Goal: Register for event/course

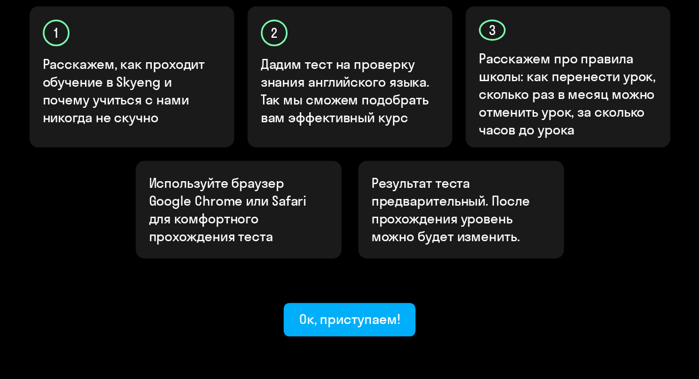
scroll to position [424, 0]
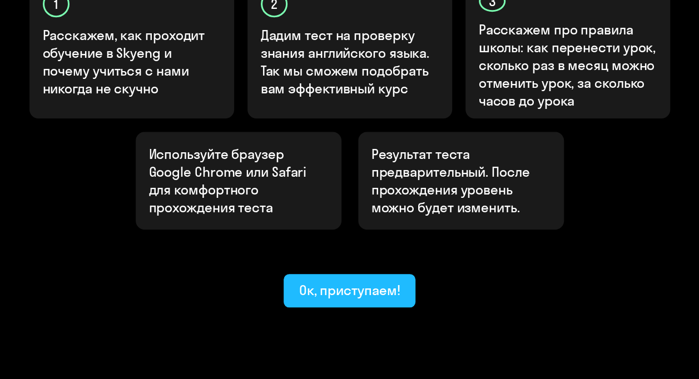
click at [355, 281] on div "Ок, приступаем!" at bounding box center [349, 290] width 101 height 18
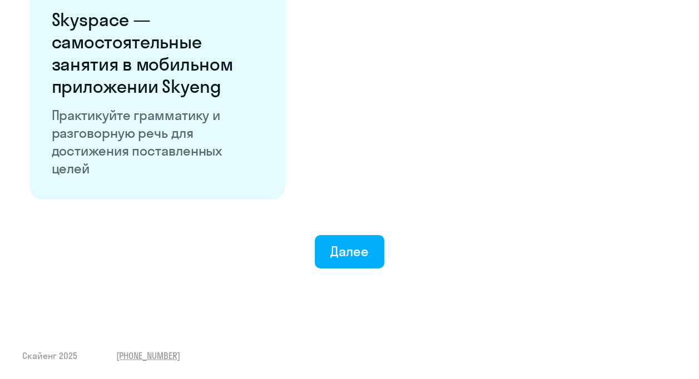
scroll to position [2198, 0]
click at [334, 246] on div "Далее" at bounding box center [349, 251] width 38 height 18
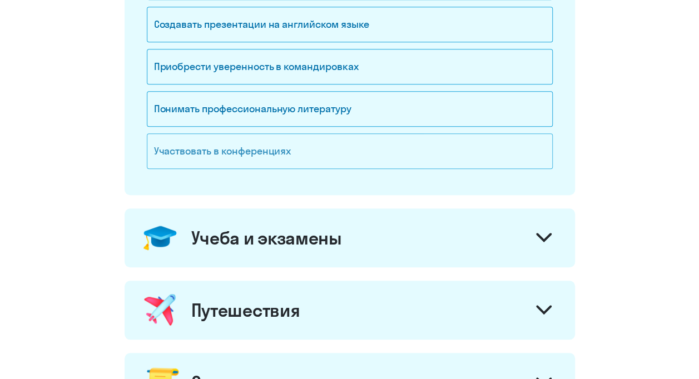
scroll to position [334, 0]
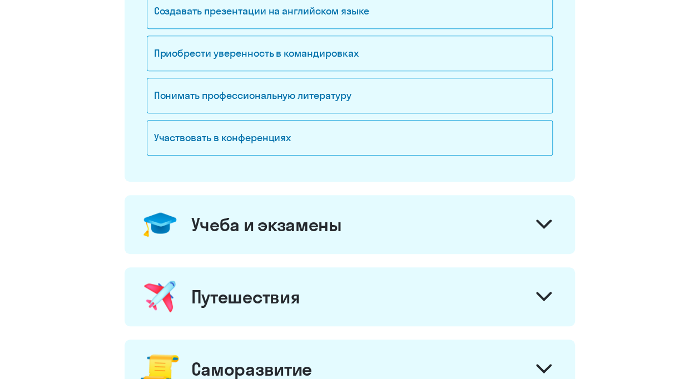
click at [357, 290] on div "Путешествия" at bounding box center [350, 296] width 450 height 59
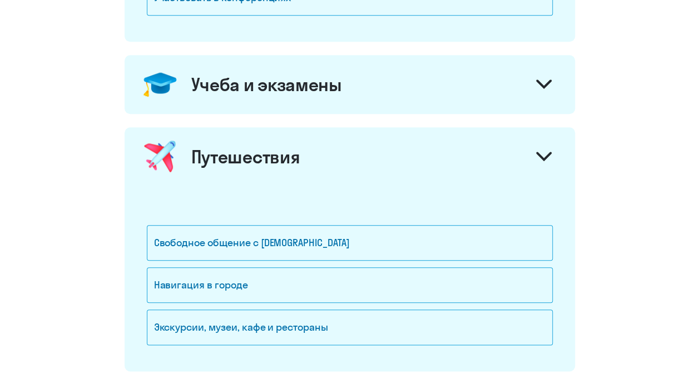
scroll to position [500, 0]
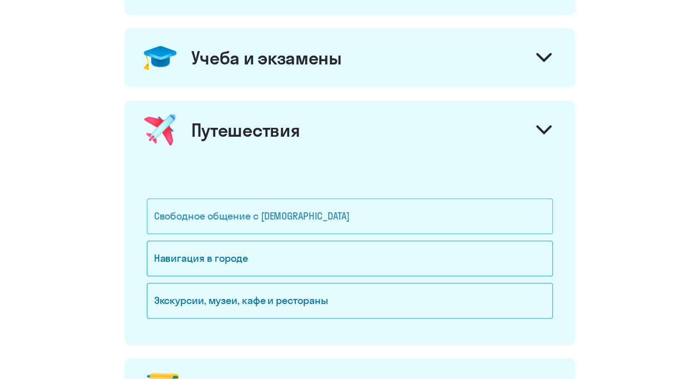
click at [356, 216] on div "Свободное общение с [DEMOGRAPHIC_DATA]" at bounding box center [350, 216] width 406 height 36
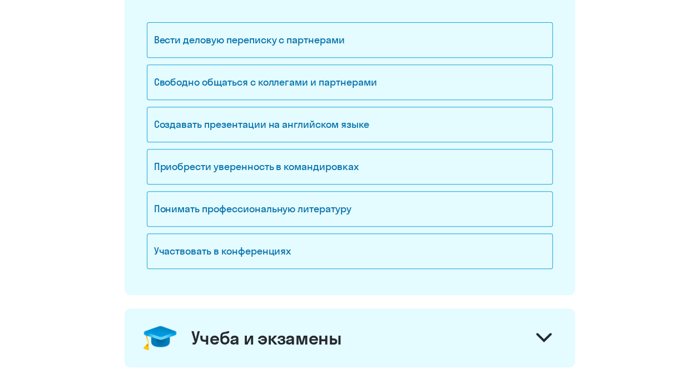
scroll to position [167, 0]
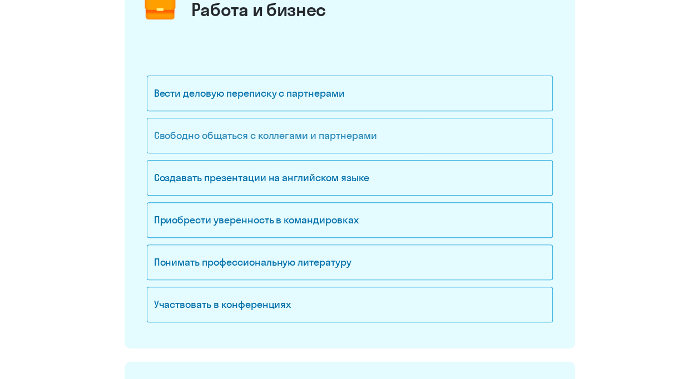
click at [356, 138] on div "Свободно общаться с коллегами и партнерами" at bounding box center [350, 136] width 406 height 36
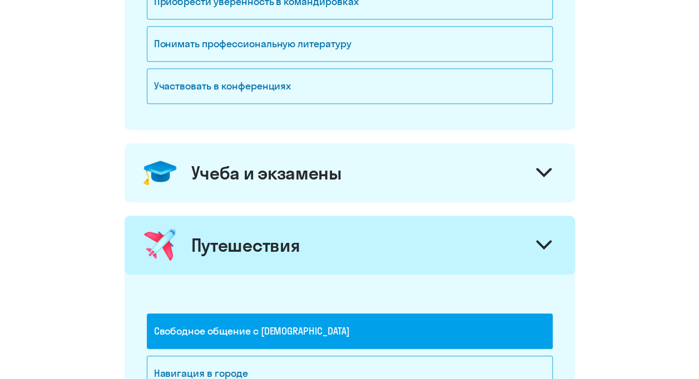
scroll to position [389, 0]
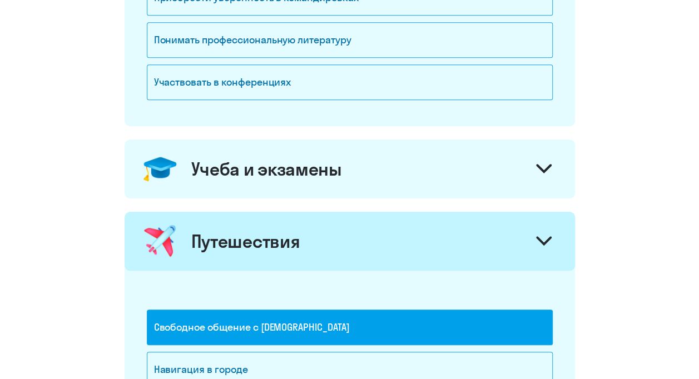
click at [403, 161] on div "Учеба и экзамены" at bounding box center [350, 169] width 450 height 59
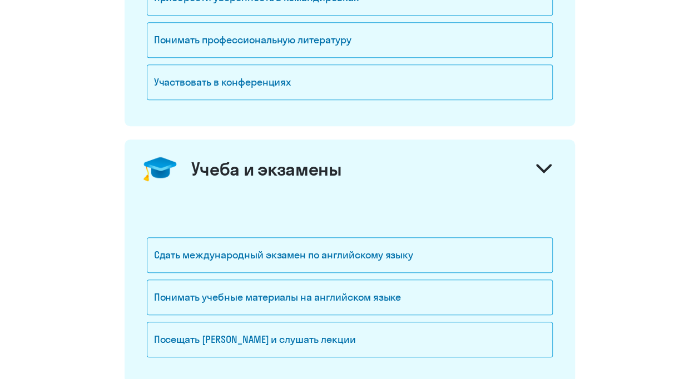
click at [401, 170] on div "Учеба и экзамены" at bounding box center [350, 169] width 450 height 59
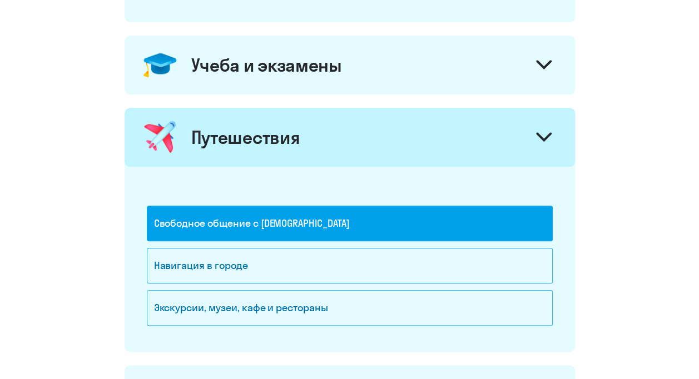
scroll to position [556, 0]
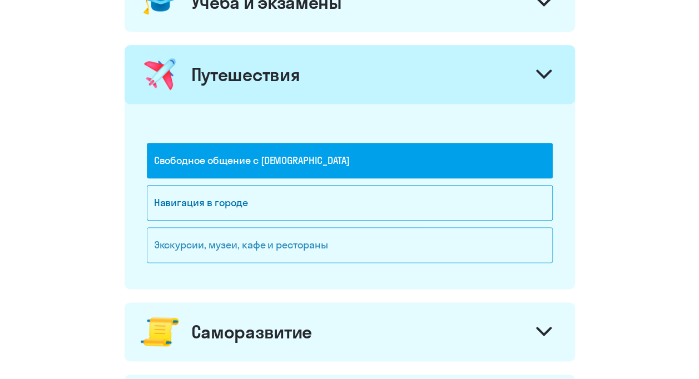
click at [387, 235] on div "Экскурсии, музеи, кафе и рестораны" at bounding box center [350, 245] width 406 height 36
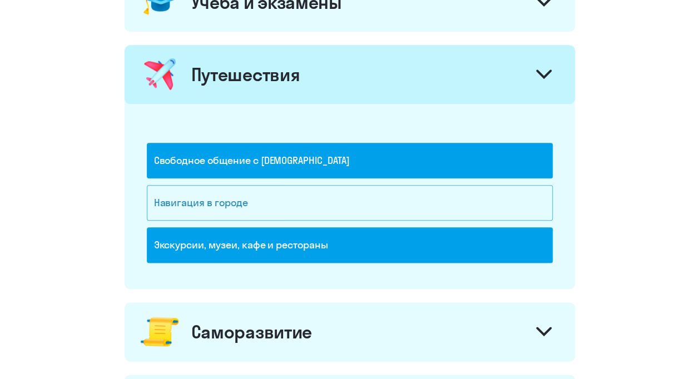
click at [387, 206] on div "Навигация в городе" at bounding box center [350, 203] width 406 height 36
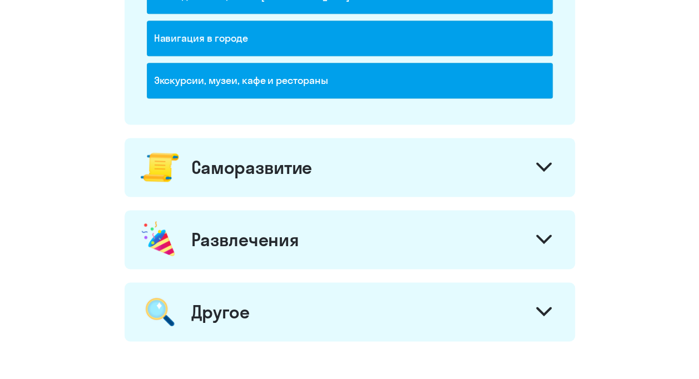
scroll to position [723, 0]
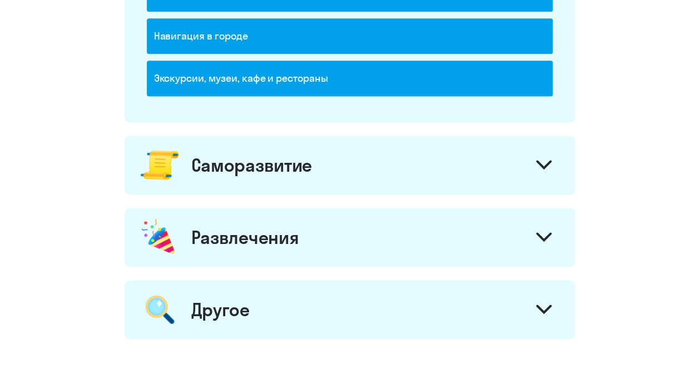
click at [389, 165] on div "Саморазвитие" at bounding box center [350, 165] width 450 height 59
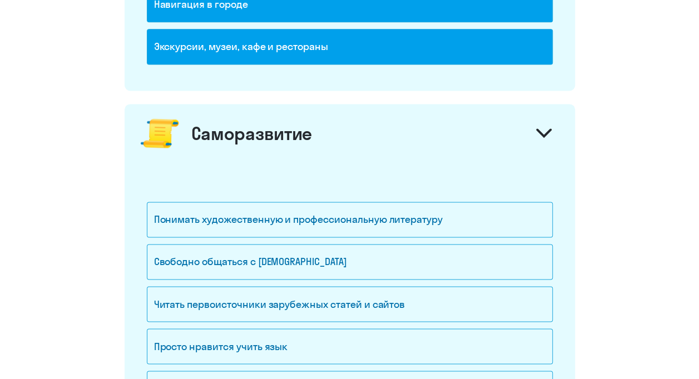
scroll to position [834, 0]
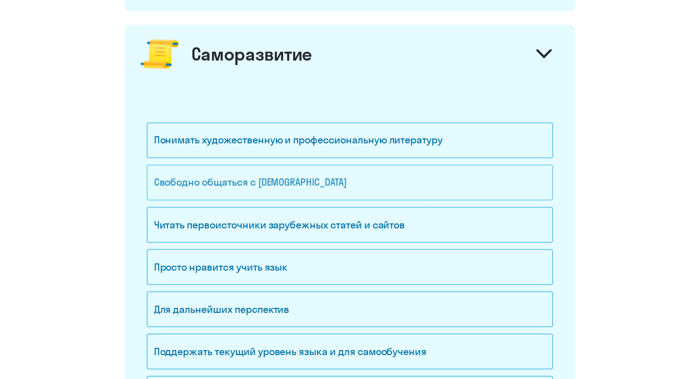
click at [396, 181] on div "Свободно общаться с [DEMOGRAPHIC_DATA]" at bounding box center [350, 183] width 406 height 36
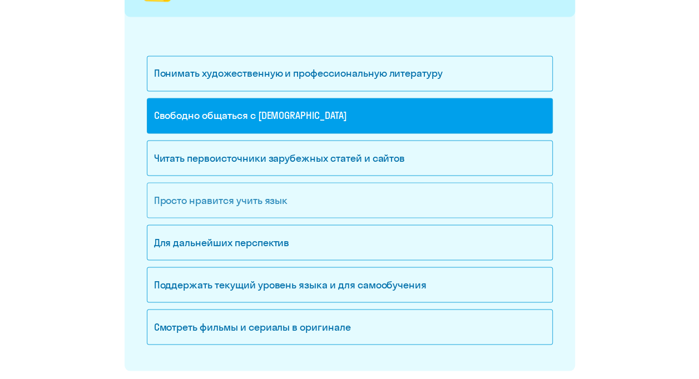
scroll to position [945, 0]
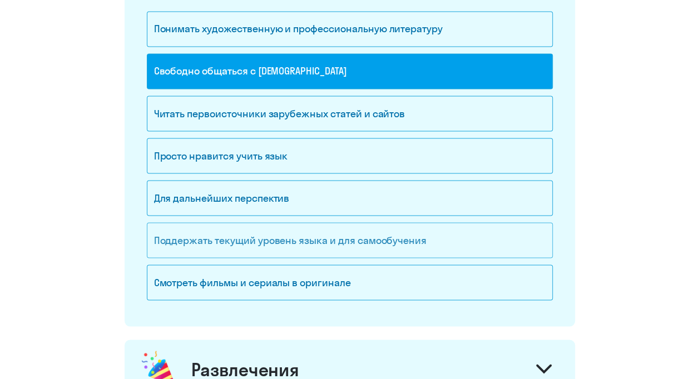
click at [359, 235] on div "Поддержать текущий уровень языка и для cамообучения" at bounding box center [350, 240] width 406 height 36
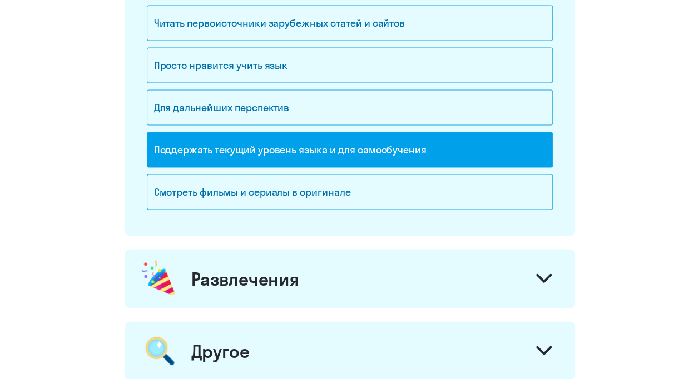
scroll to position [1056, 0]
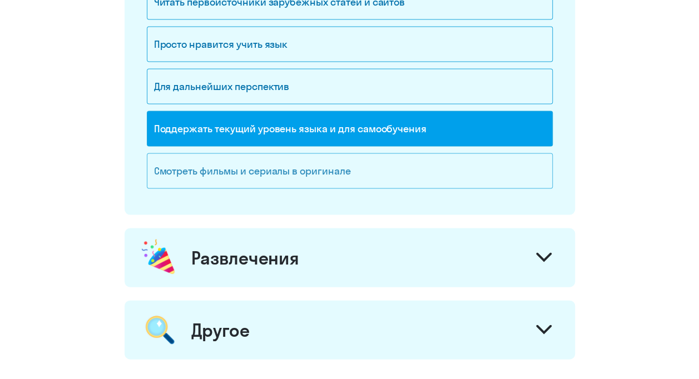
click at [370, 166] on div "Смотреть фильмы и сериалы в оригинале" at bounding box center [350, 171] width 406 height 36
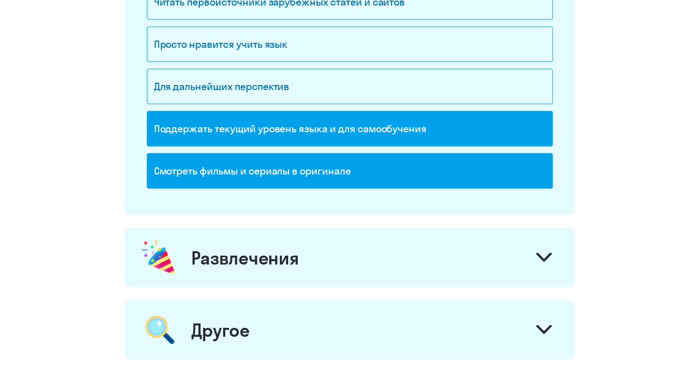
click at [336, 260] on div "Развлечения" at bounding box center [350, 257] width 450 height 59
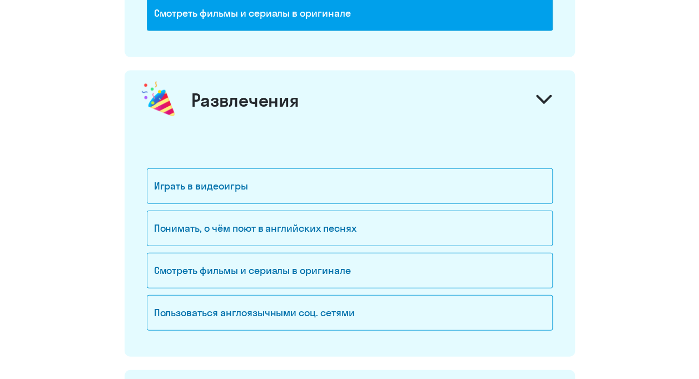
scroll to position [1223, 0]
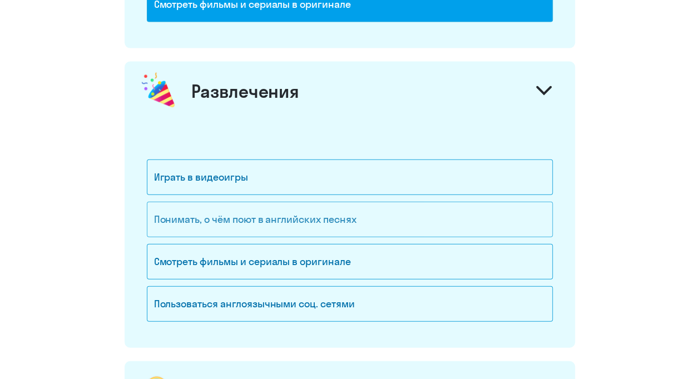
click at [341, 211] on div "Понимать, о чём поют в английских песнях" at bounding box center [350, 220] width 406 height 36
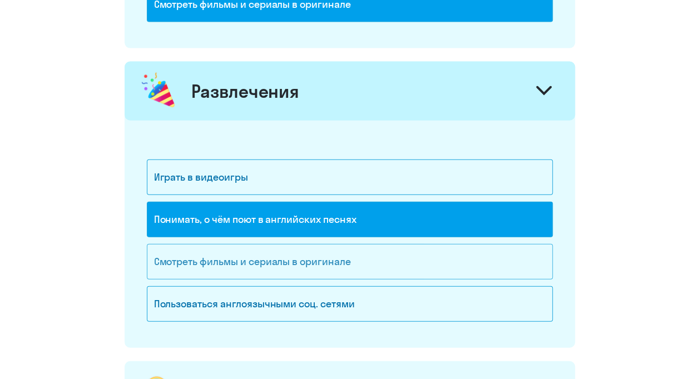
click at [366, 261] on div "Смотреть фильмы и сериалы в оригинале" at bounding box center [350, 262] width 406 height 36
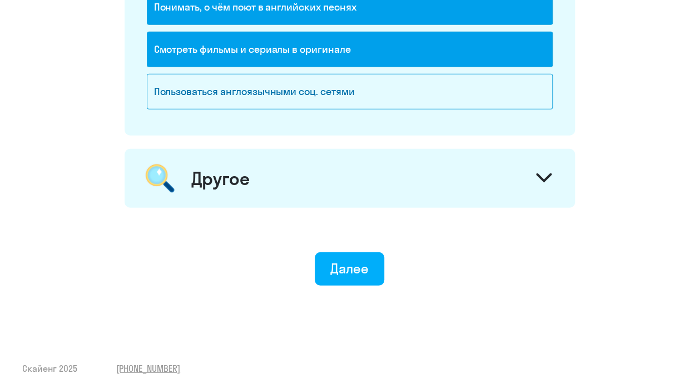
scroll to position [1441, 0]
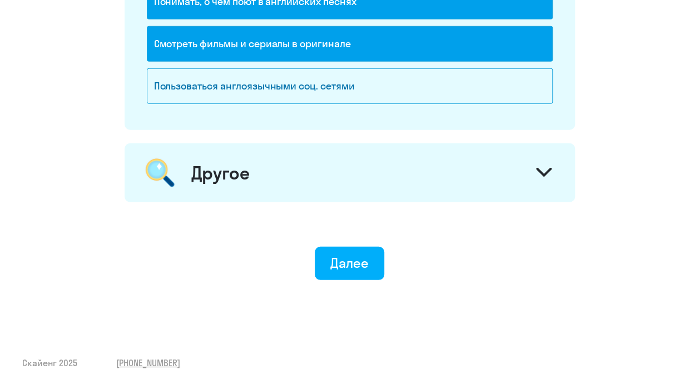
click at [365, 171] on div "Другое" at bounding box center [350, 172] width 450 height 59
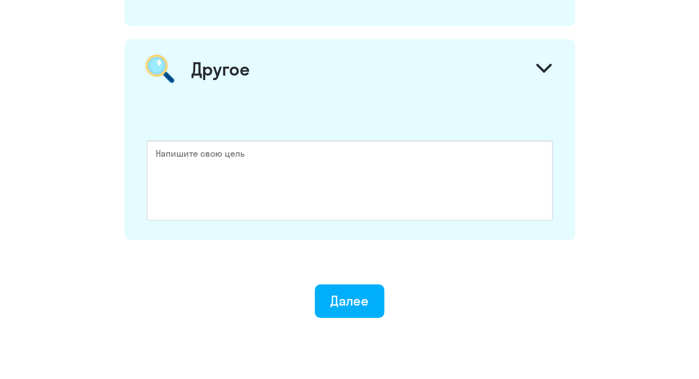
scroll to position [1582, 0]
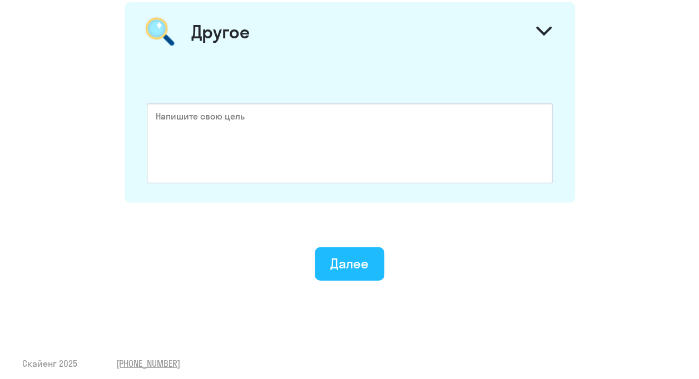
click at [355, 261] on div "Далее" at bounding box center [349, 264] width 38 height 18
